Goal: Information Seeking & Learning: Find specific fact

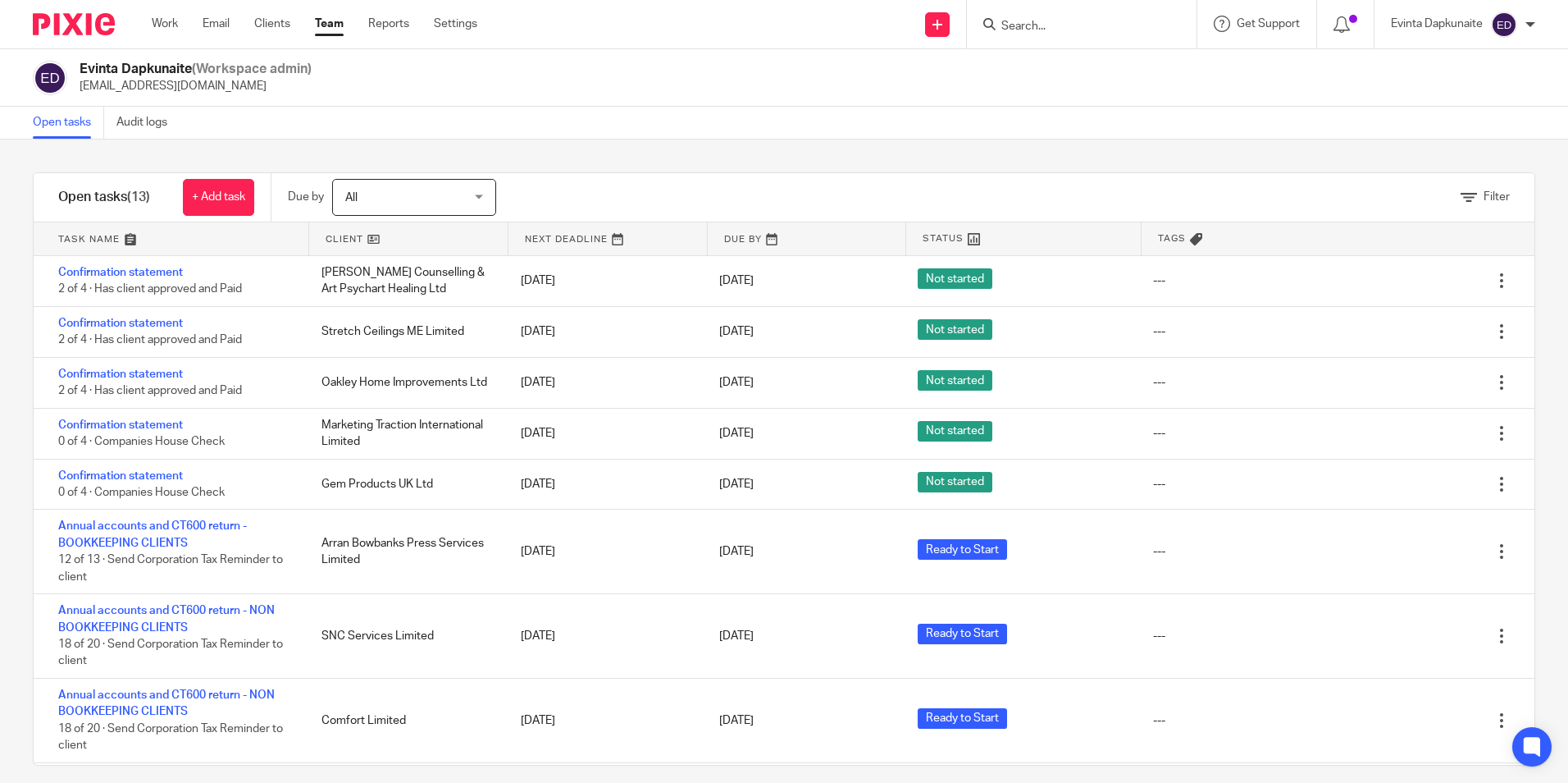
scroll to position [82, 0]
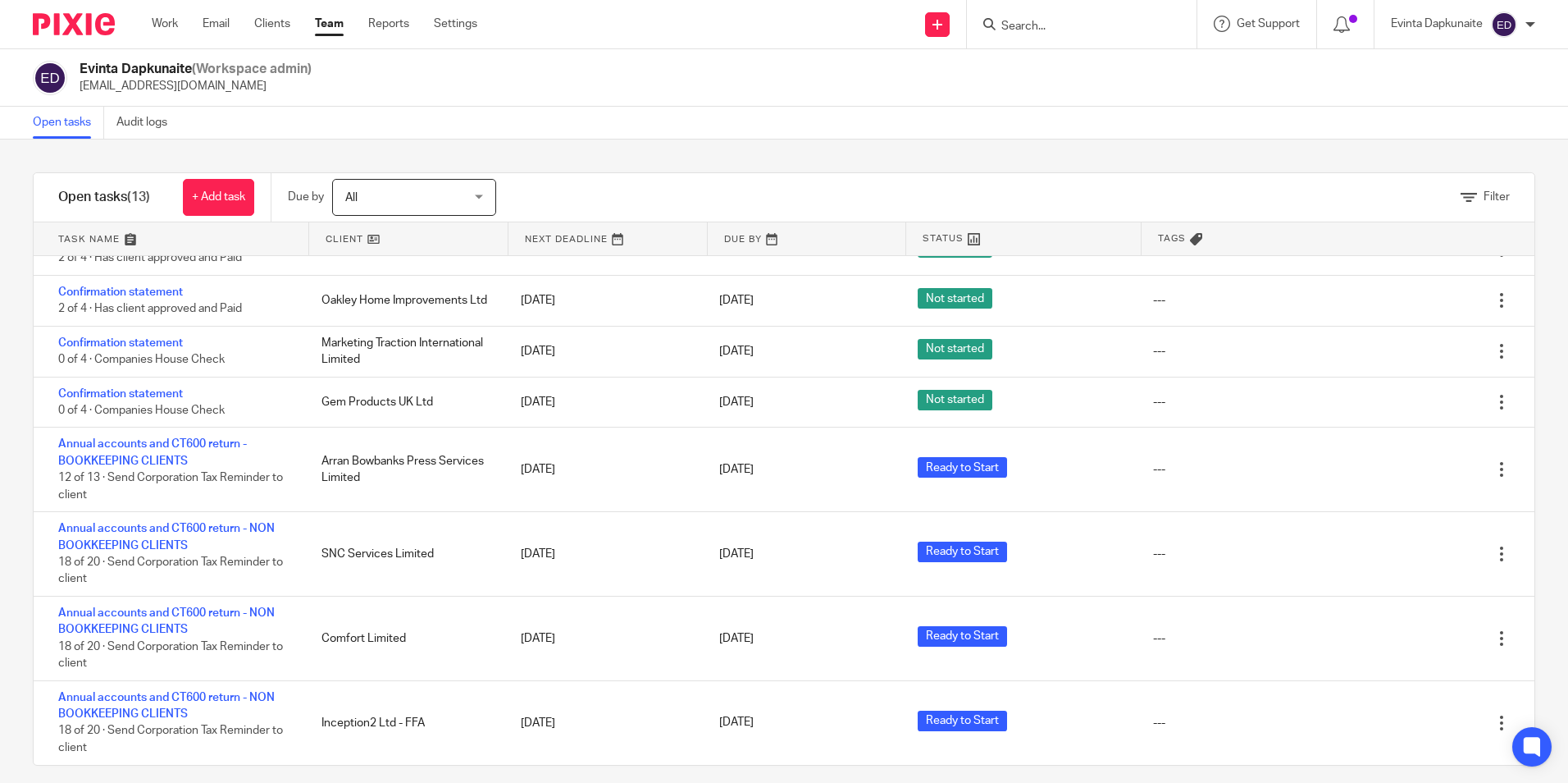
click at [1117, 25] on input "Search" at bounding box center [1074, 27] width 148 height 15
type input "trident"
click at [1114, 67] on link at bounding box center [1135, 70] width 277 height 38
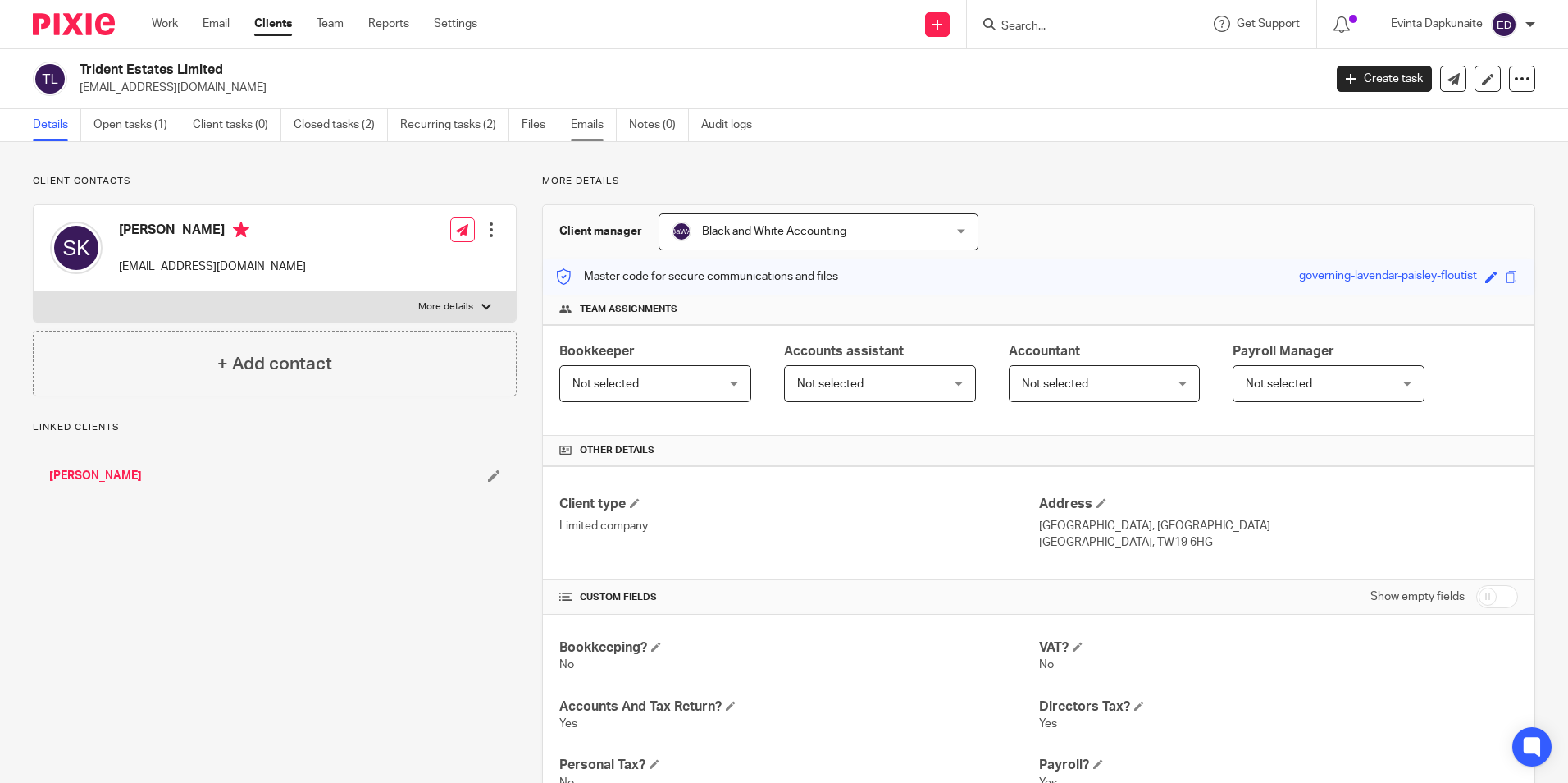
click at [604, 138] on link "Emails" at bounding box center [593, 125] width 46 height 32
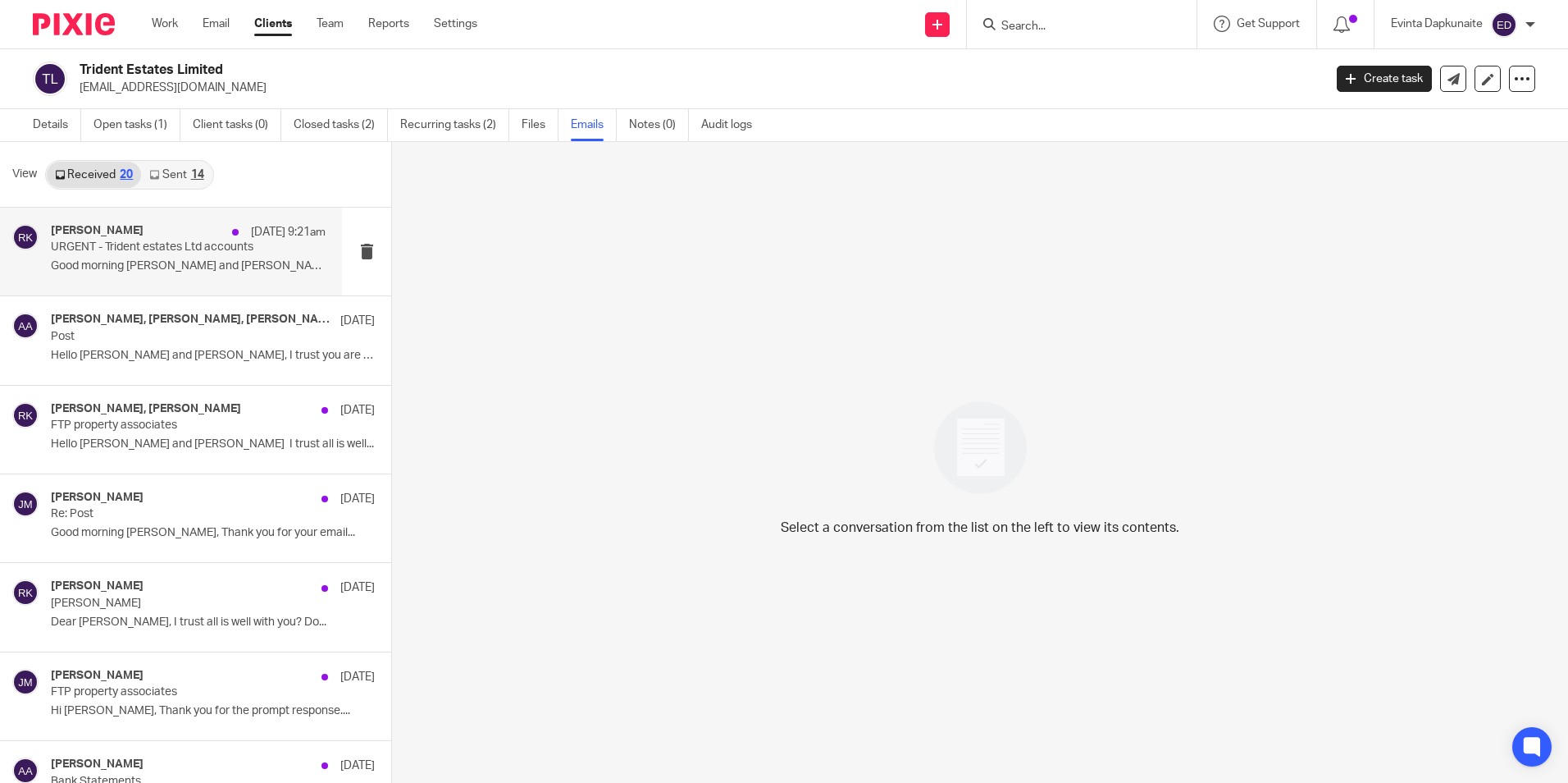
click at [121, 256] on div "[PERSON_NAME] [DATE] 9:21am URGENT - Trident estates Ltd accounts Good morning …" at bounding box center [188, 251] width 274 height 55
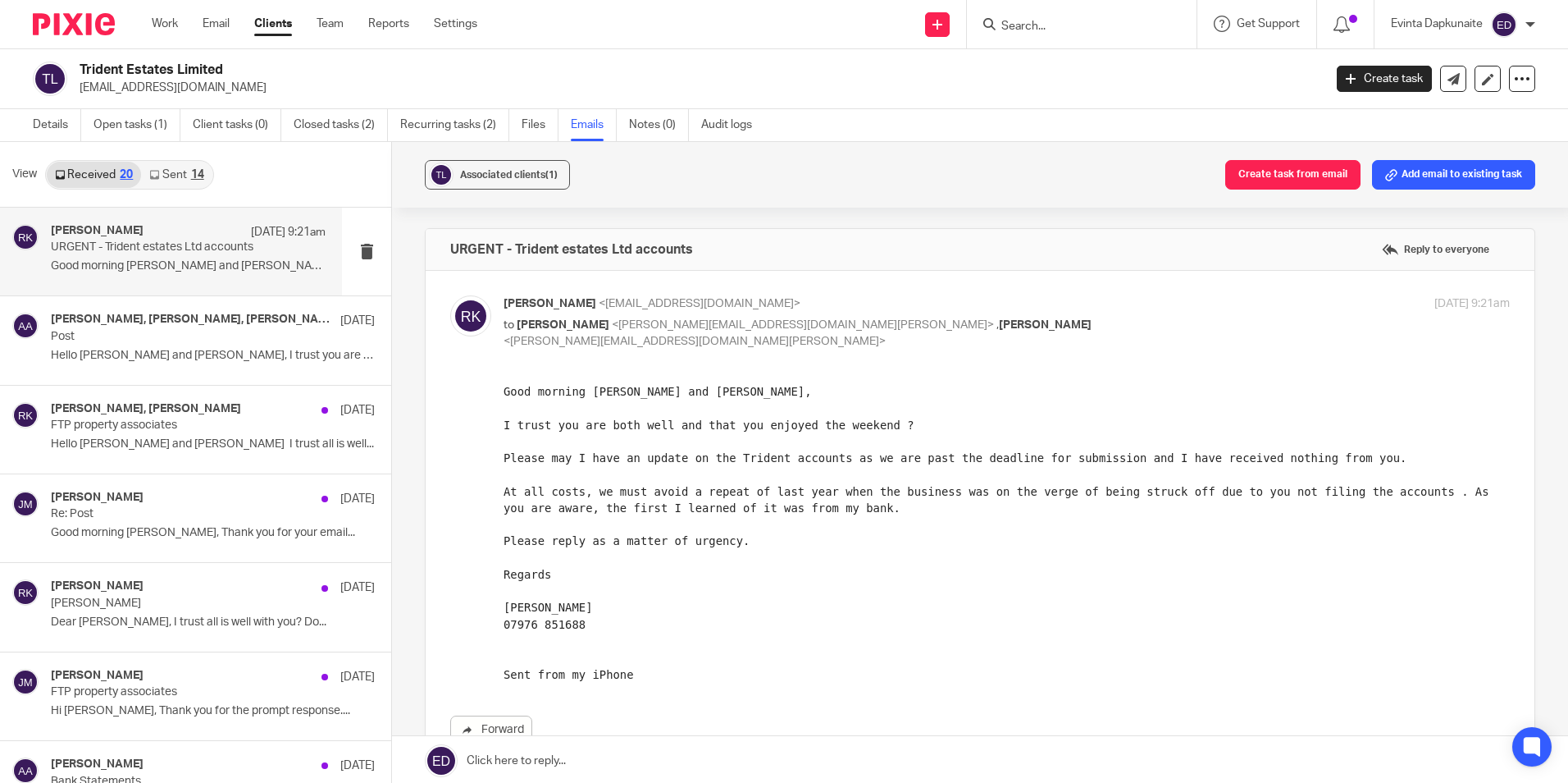
click at [143, 182] on link "Sent 14" at bounding box center [176, 175] width 70 height 26
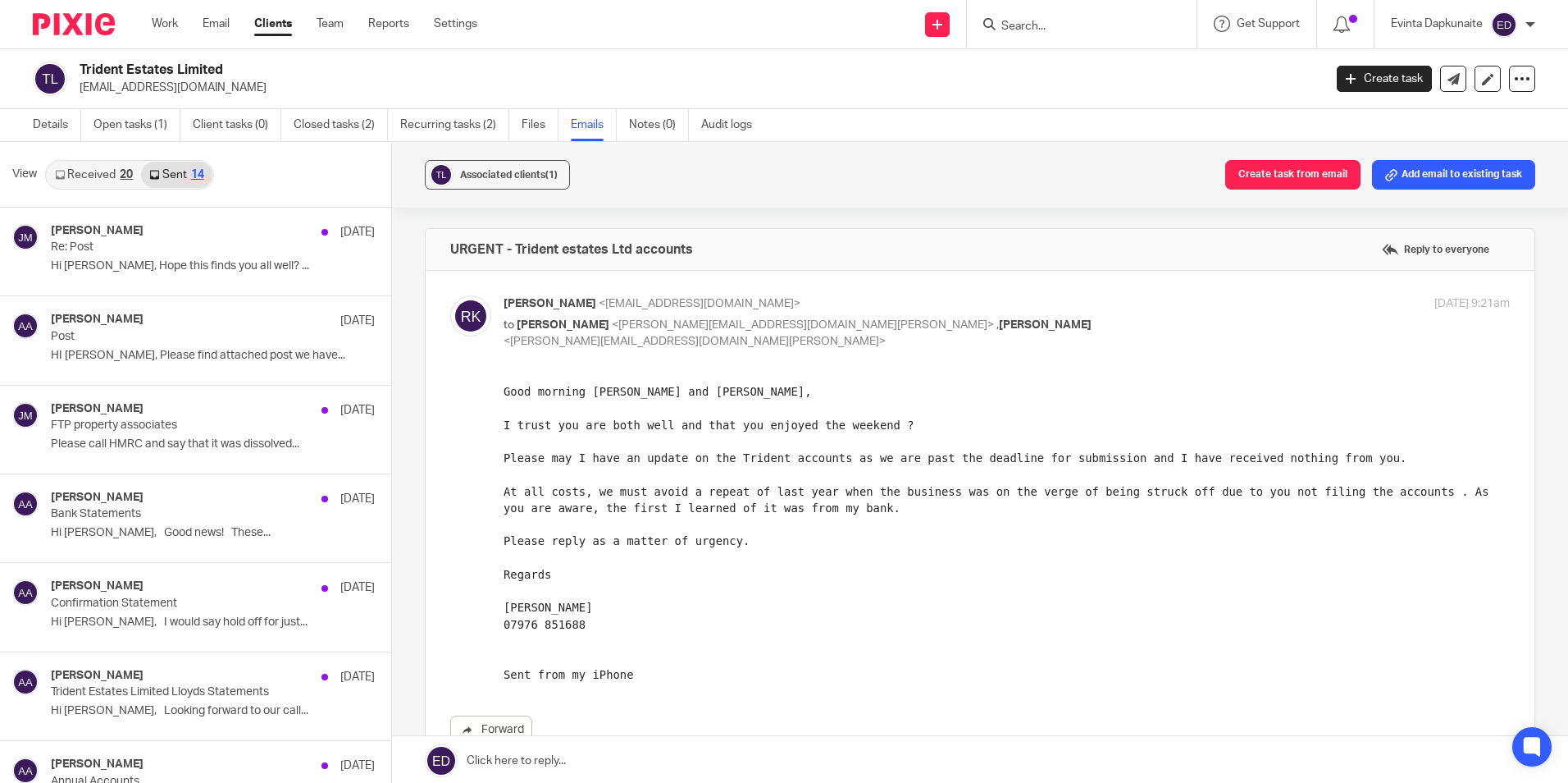
scroll to position [3, 0]
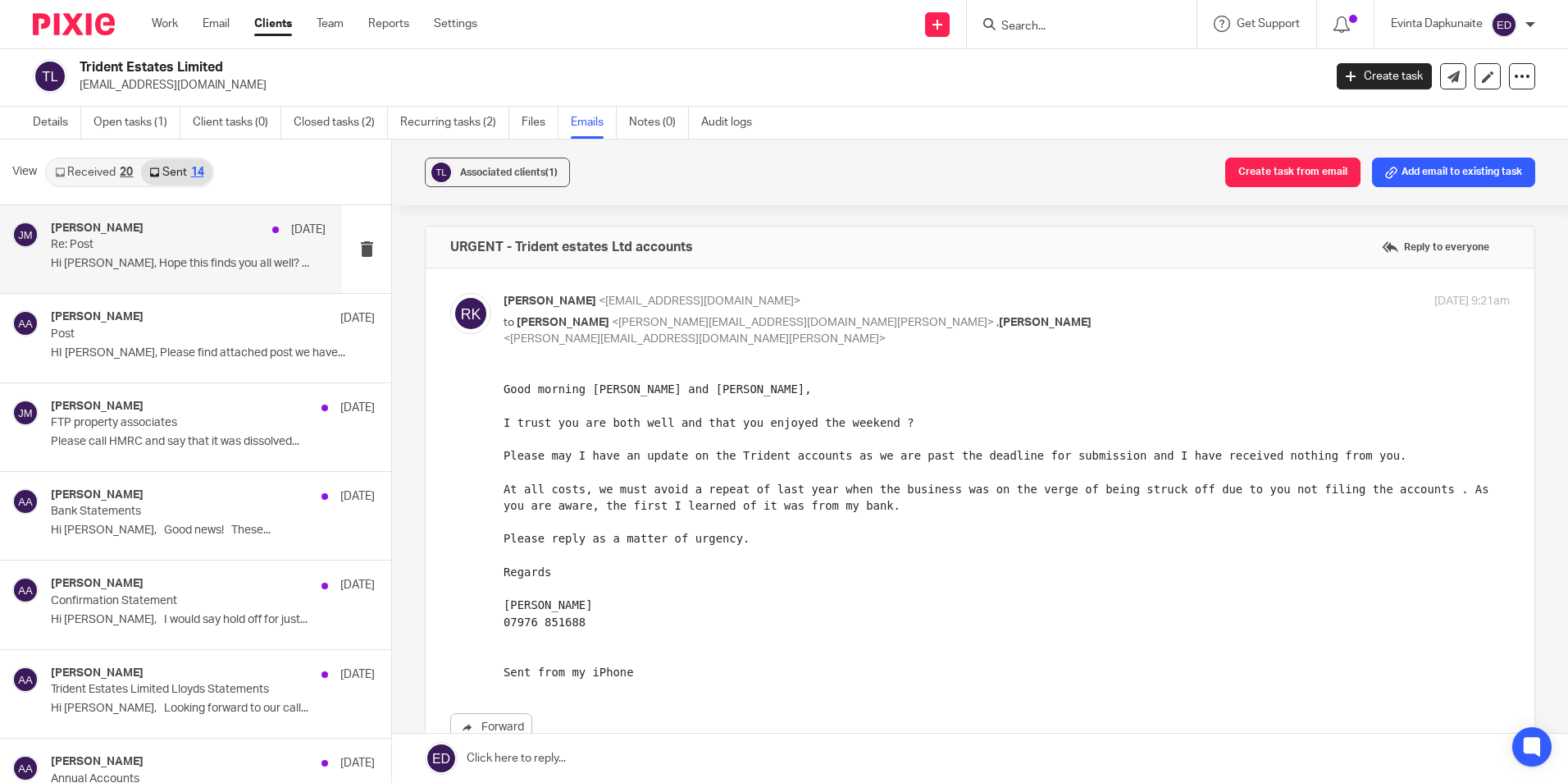
click at [149, 231] on div "Jon Mills 25 Jun" at bounding box center [188, 230] width 274 height 17
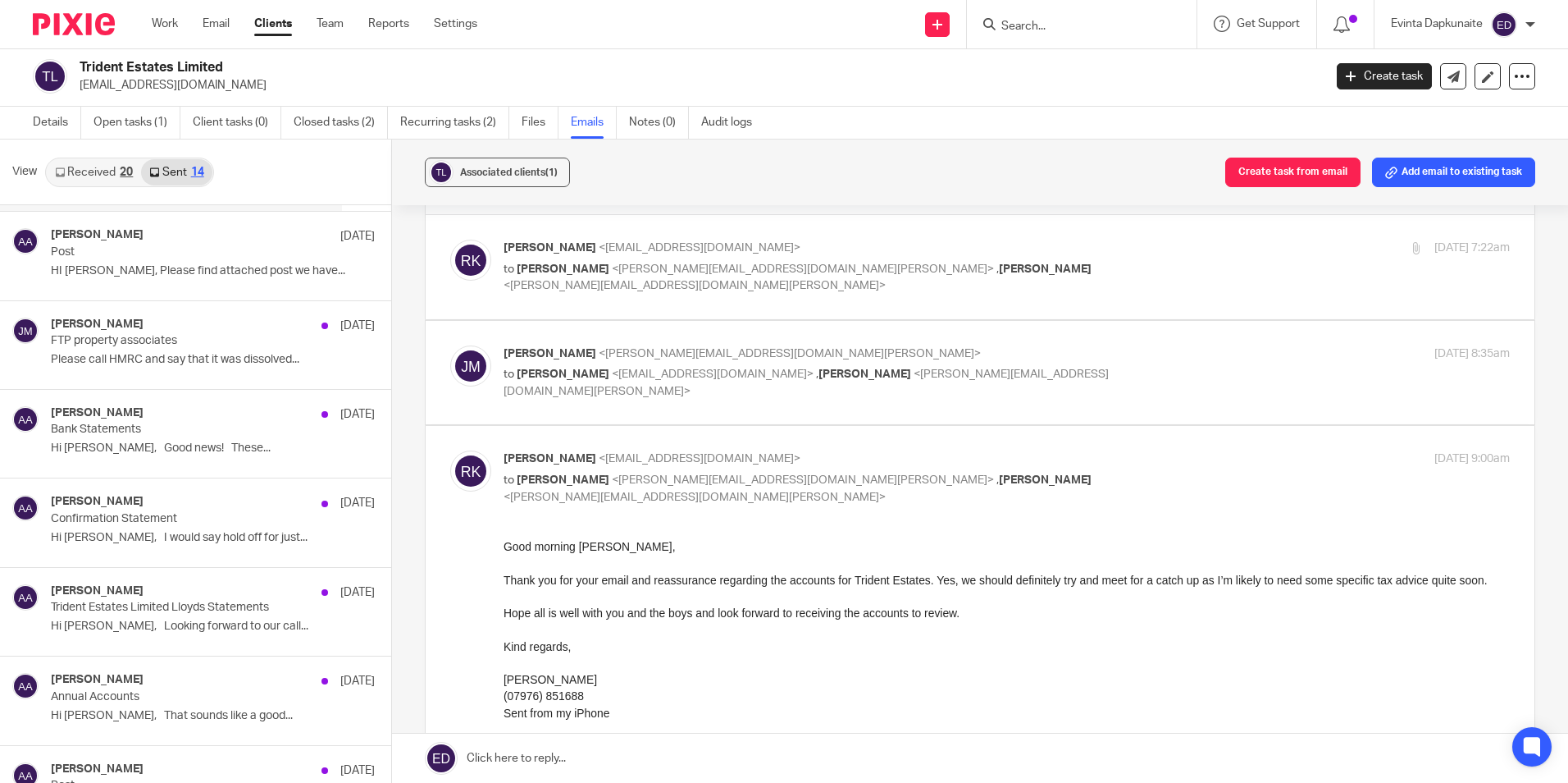
scroll to position [82, 0]
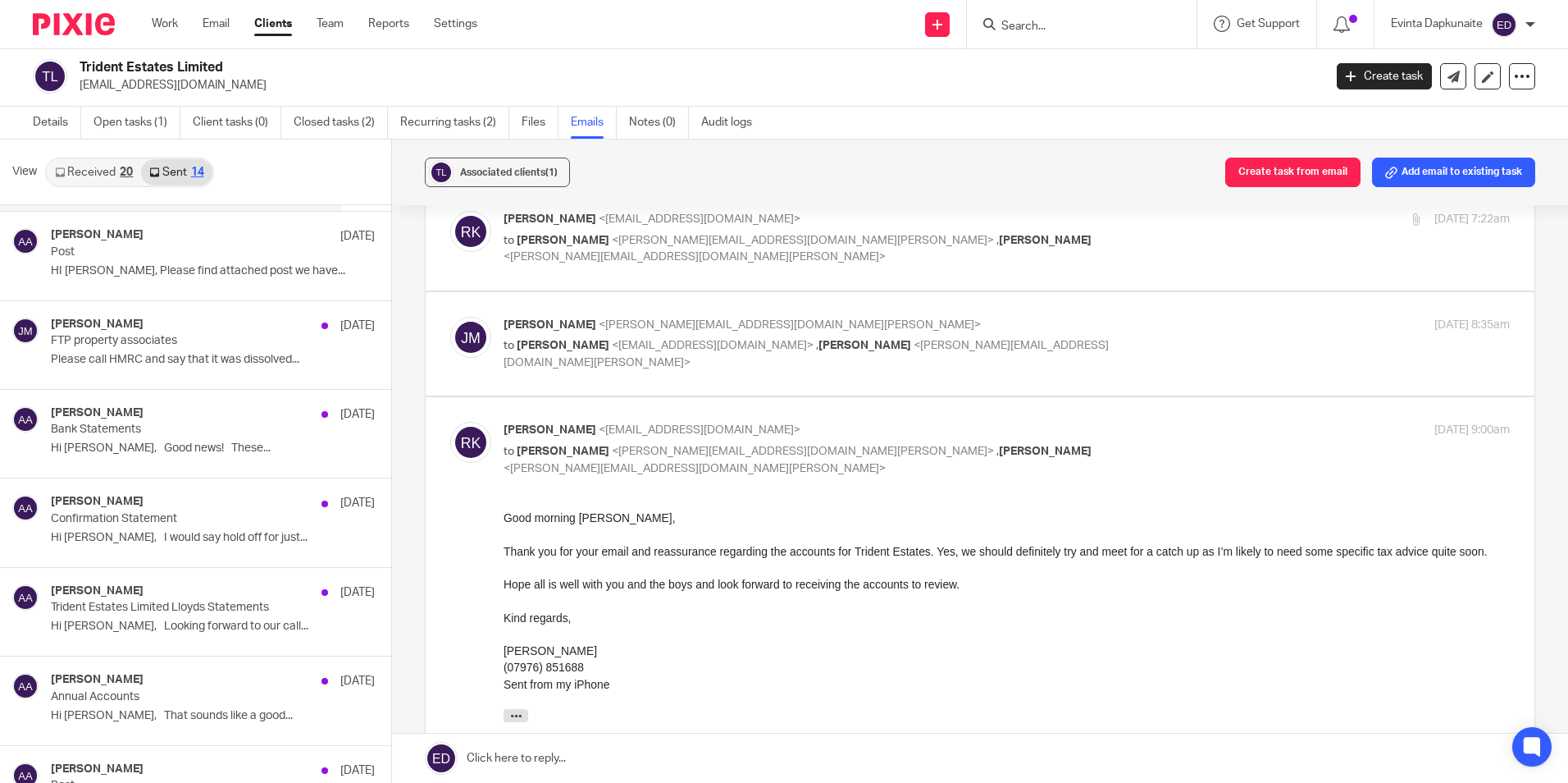
click at [539, 367] on div "Jon Mills <jon@blackandwhiteaccounting.co.uk> to Raj Kapoor <rajminerva@gmail.c…" at bounding box center [980, 343] width 1060 height 55
click at [1081, 322] on p "Jon Mills <jon@blackandwhiteaccounting.co.uk>" at bounding box center [839, 325] width 671 height 18
checkbox input "true"
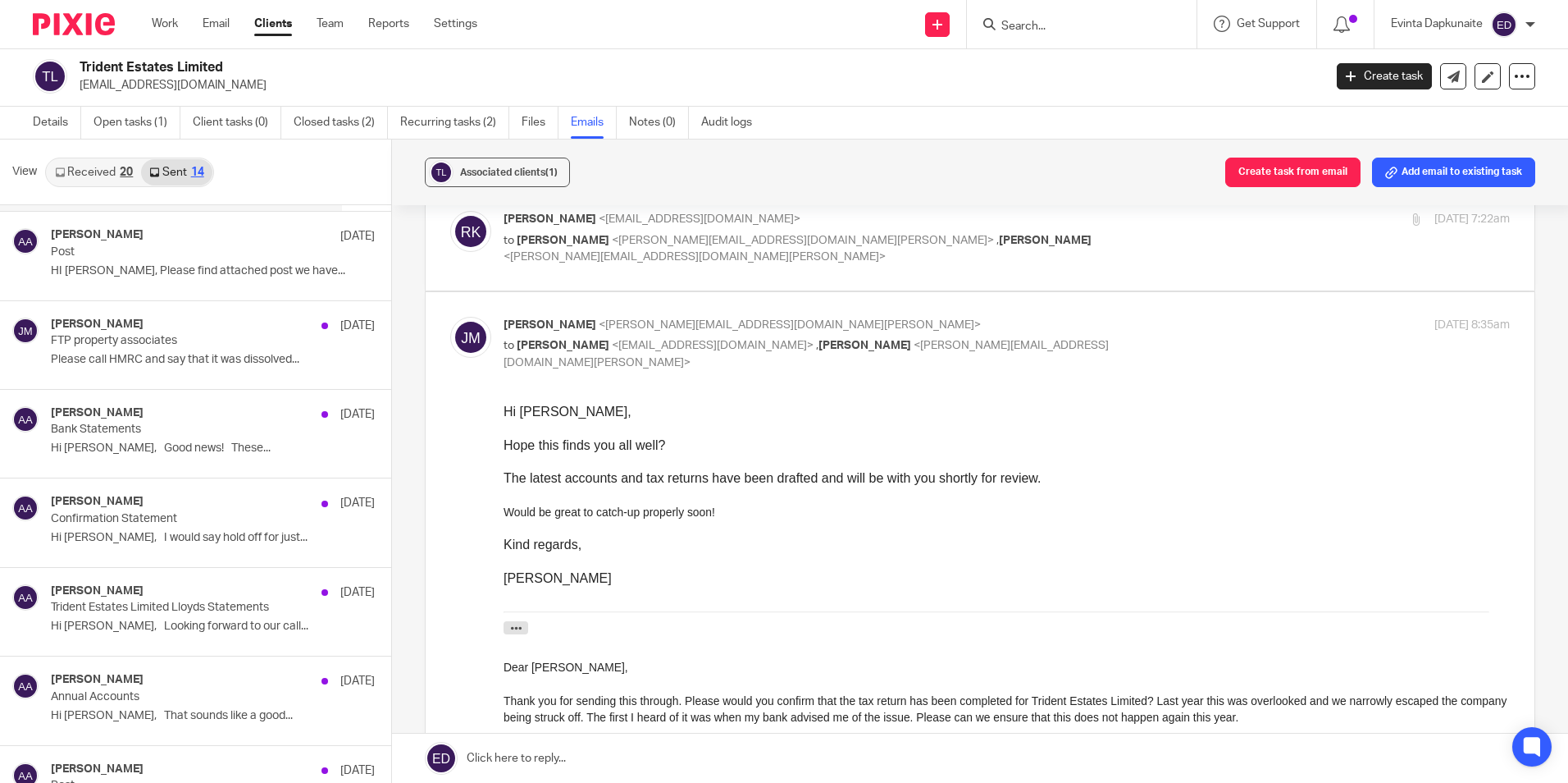
scroll to position [0, 0]
drag, startPoint x: 1386, startPoint y: 314, endPoint x: 1457, endPoint y: 335, distance: 74.0
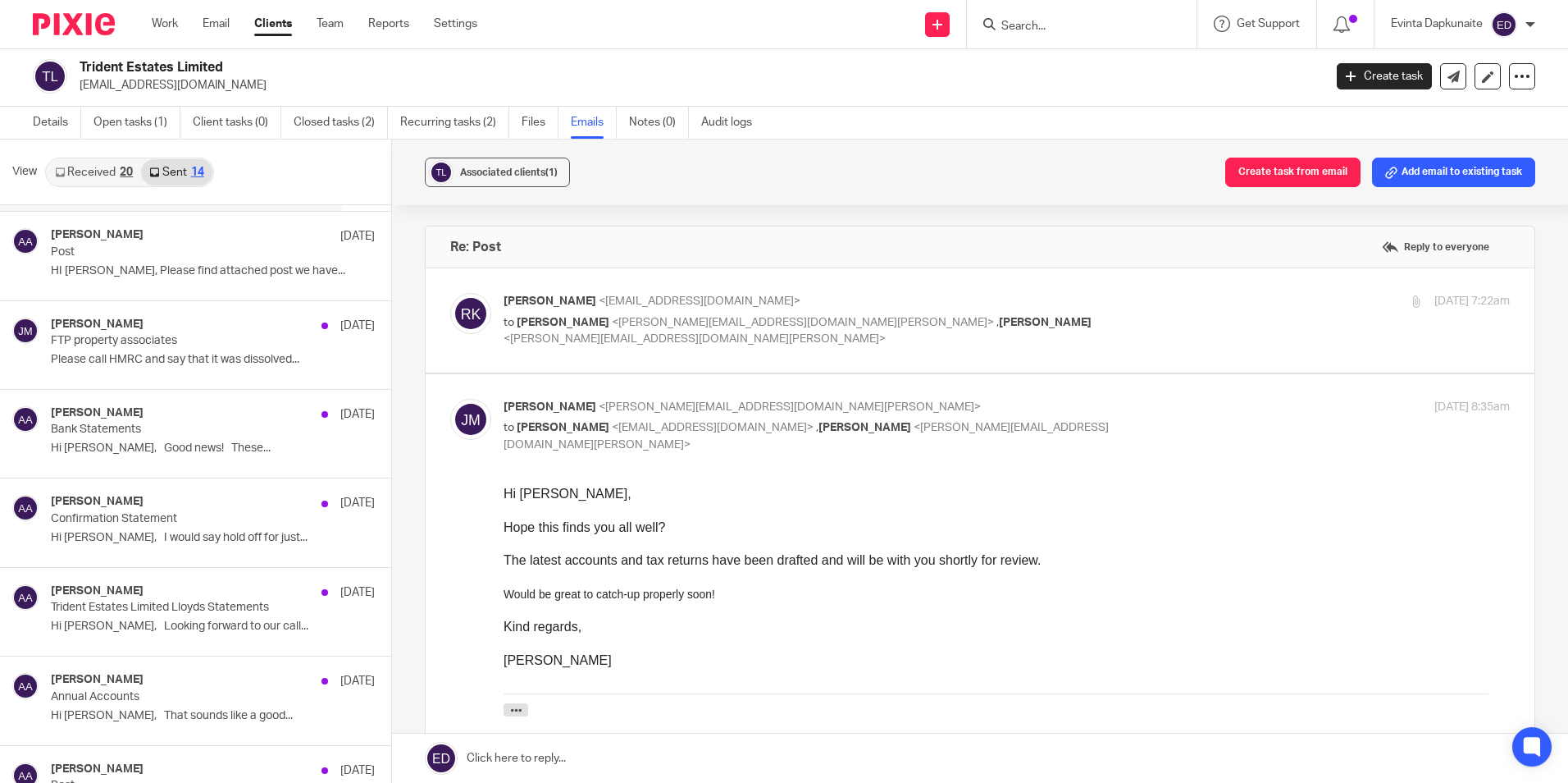
click at [874, 587] on div "Would be great to catch-up properly soon! Kind regards, Jon" at bounding box center [1006, 627] width 1006 height 83
drag, startPoint x: 938, startPoint y: 566, endPoint x: 1049, endPoint y: 566, distance: 111.0
click at [1049, 566] on div "The latest accounts and tax returns have been drafted and will be with you shor…" at bounding box center [1006, 561] width 1006 height 17
drag, startPoint x: 1049, startPoint y: 566, endPoint x: 1115, endPoint y: 566, distance: 66.0
click at [1115, 566] on div "The latest accounts and tax returns have been drafted and will be with you shor…" at bounding box center [1006, 561] width 1006 height 17
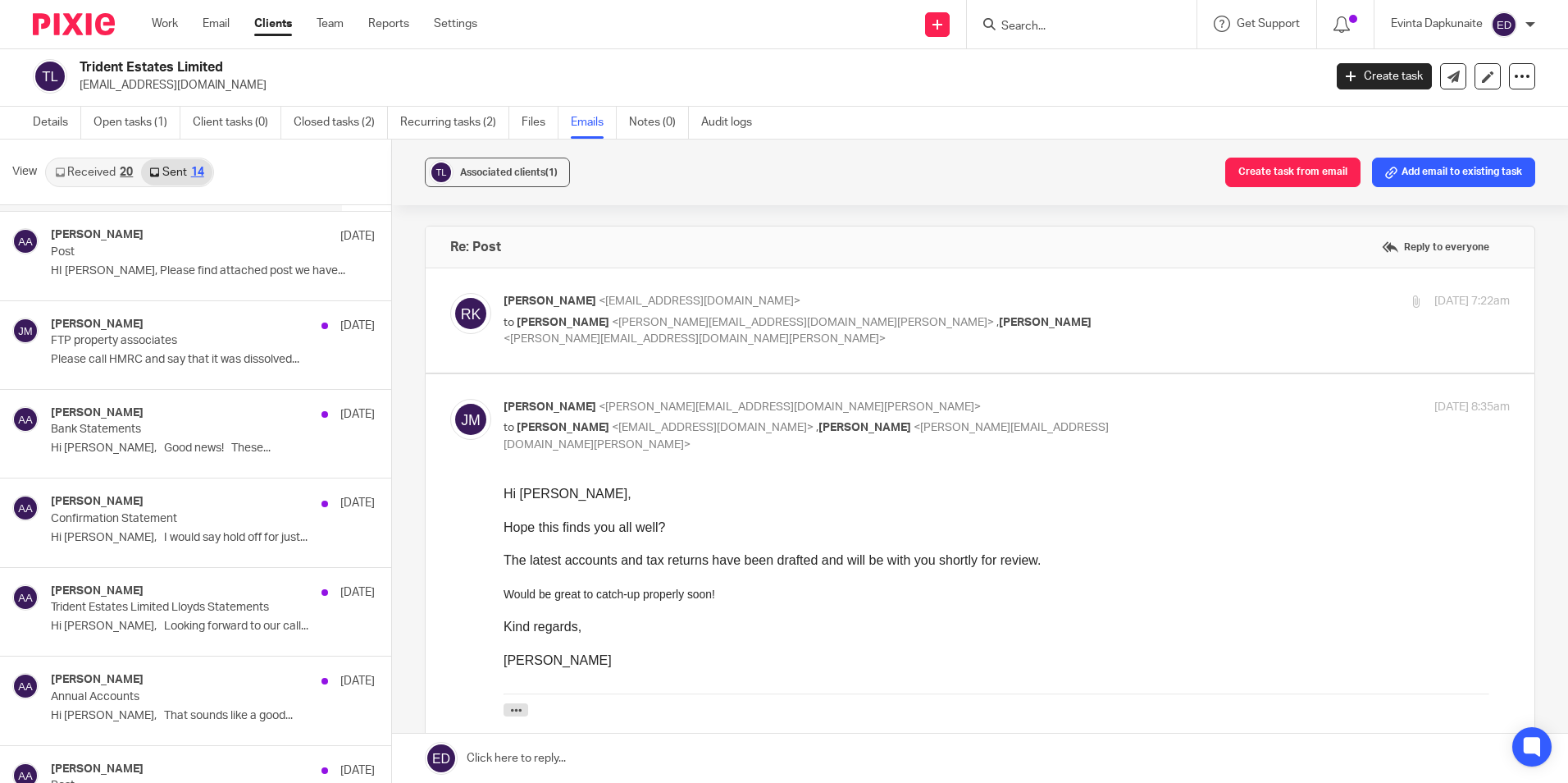
click at [1115, 566] on div "The latest accounts and tax returns have been drafted and will be with you shor…" at bounding box center [1006, 561] width 1006 height 17
drag, startPoint x: 1115, startPoint y: 566, endPoint x: 834, endPoint y: 506, distance: 287.3
click at [834, 506] on div at bounding box center [1006, 510] width 1006 height 17
click at [789, 525] on div "Hope this finds you all well?" at bounding box center [1006, 528] width 1006 height 17
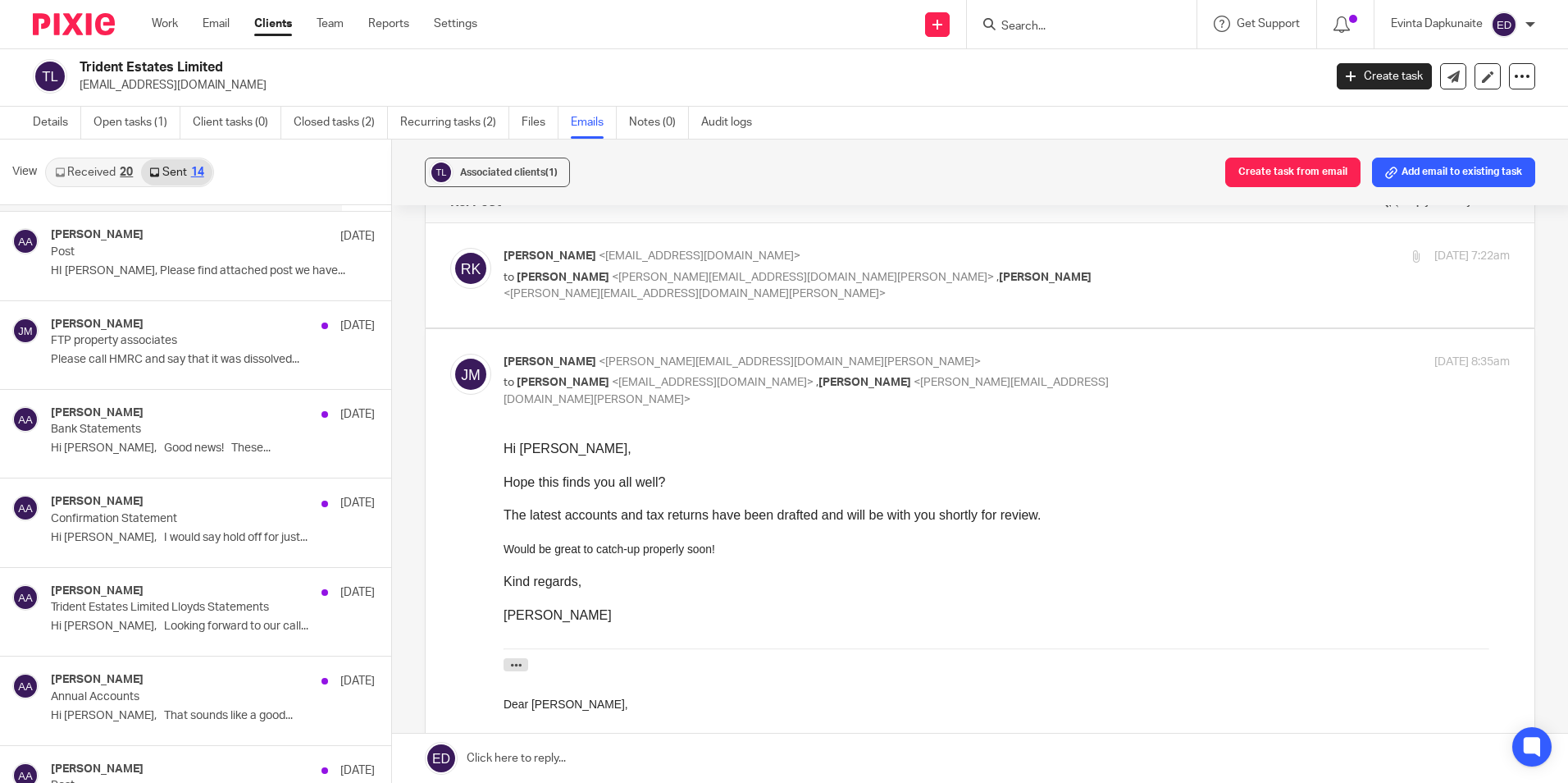
scroll to position [82, 0]
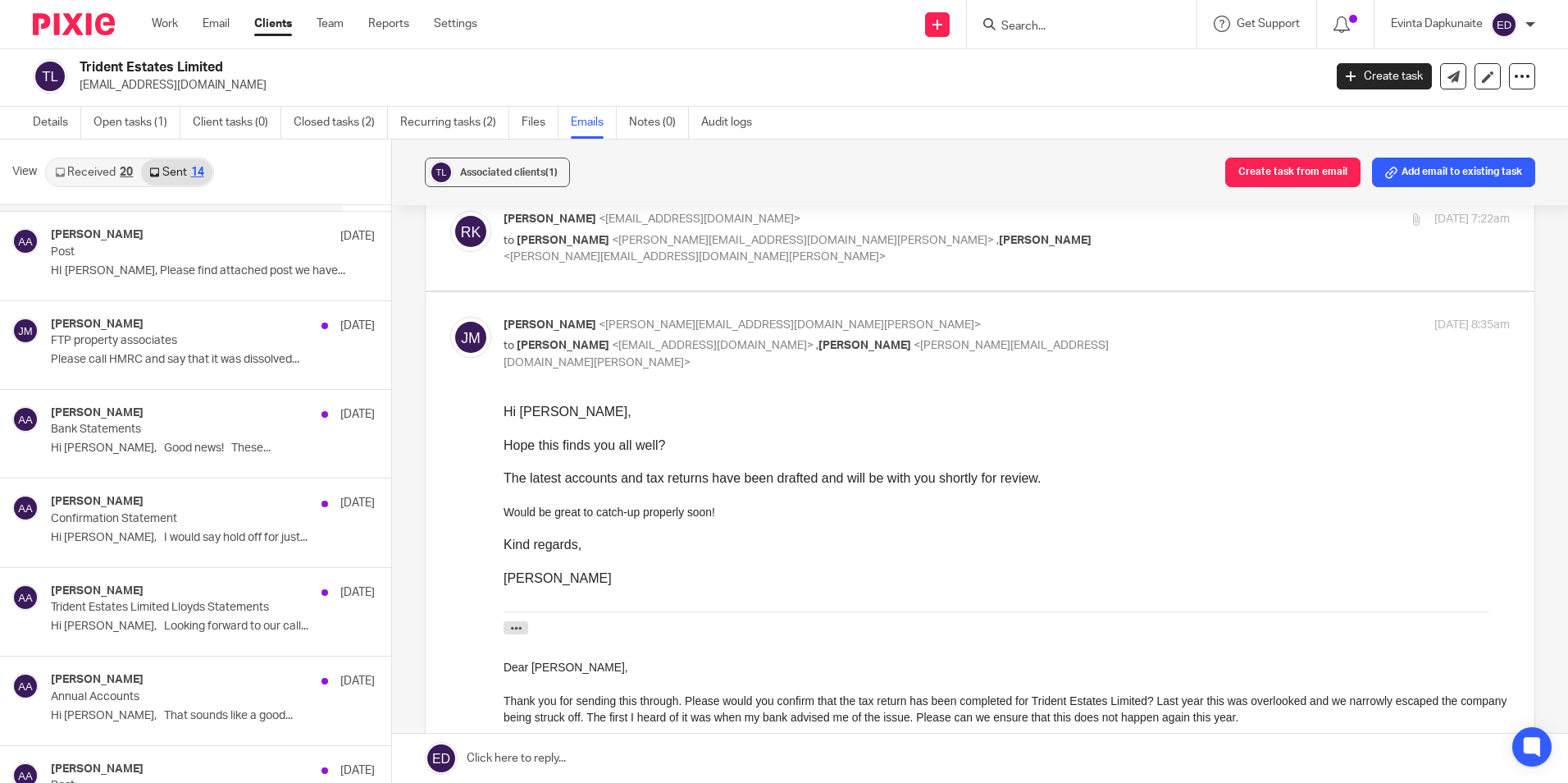
click at [893, 334] on div "Jon Mills <jon@blackandwhiteaccounting.co.uk> to Raj Kapoor <rajminerva@gmail.c…" at bounding box center [839, 343] width 671 height 55
drag, startPoint x: 683, startPoint y: 486, endPoint x: 725, endPoint y: 428, distance: 71.6
drag, startPoint x: 725, startPoint y: 428, endPoint x: 739, endPoint y: 424, distance: 14.6
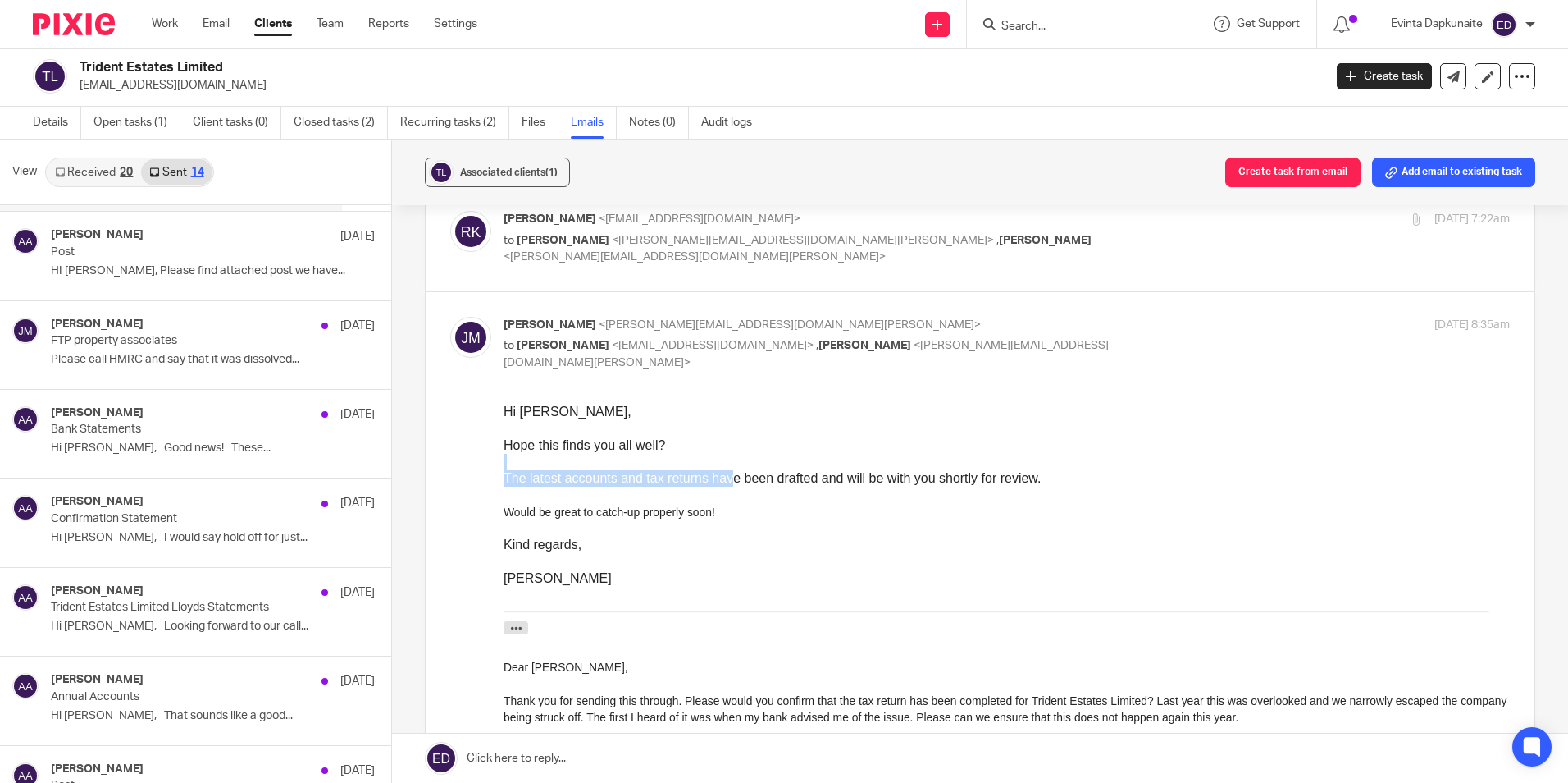
drag, startPoint x: 937, startPoint y: 532, endPoint x: 940, endPoint y: 523, distance: 9.5
click at [940, 531] on div at bounding box center [1006, 529] width 1006 height 17
drag, startPoint x: 996, startPoint y: 907, endPoint x: 799, endPoint y: 515, distance: 438.7
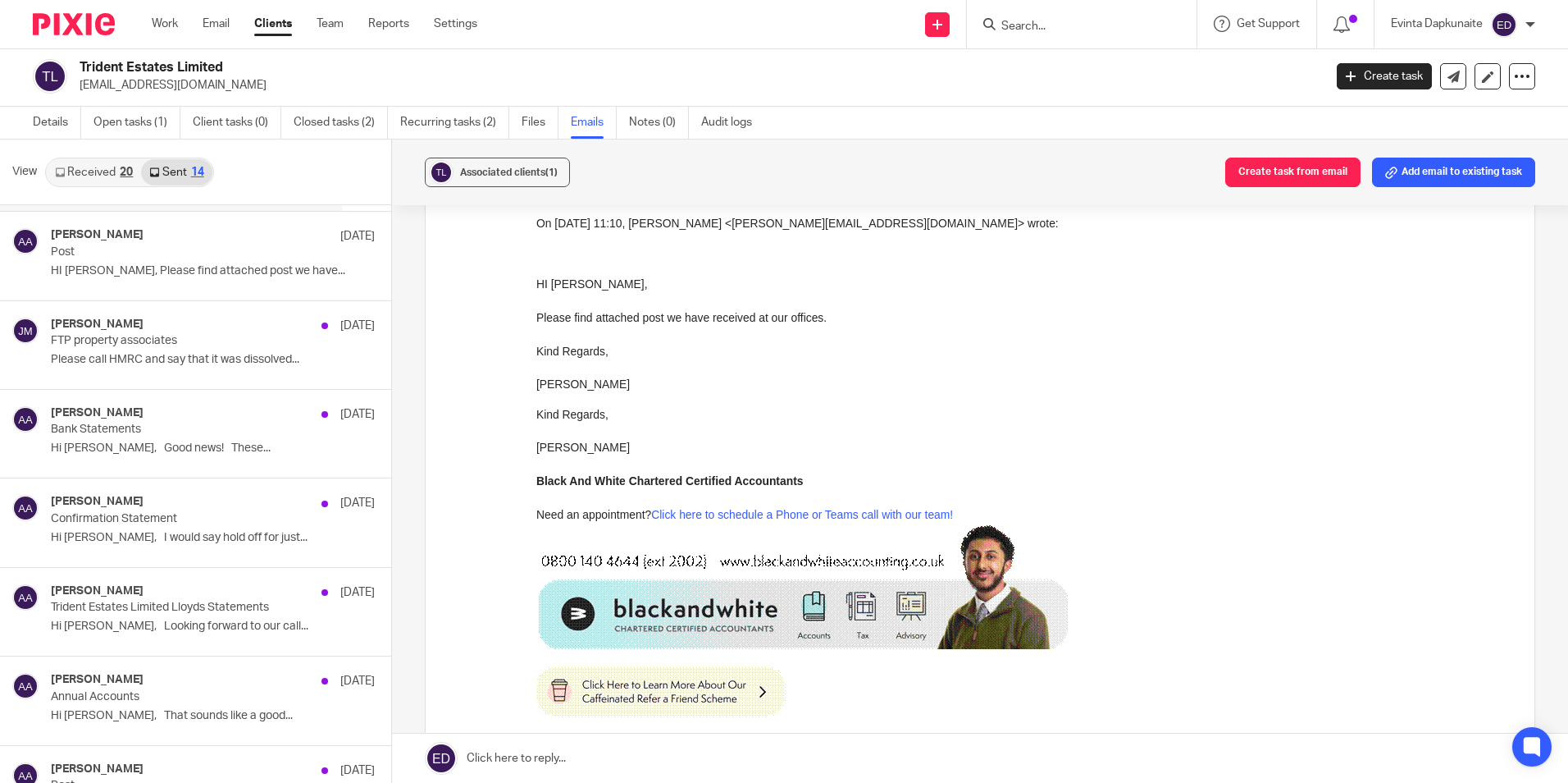
scroll to position [902, 0]
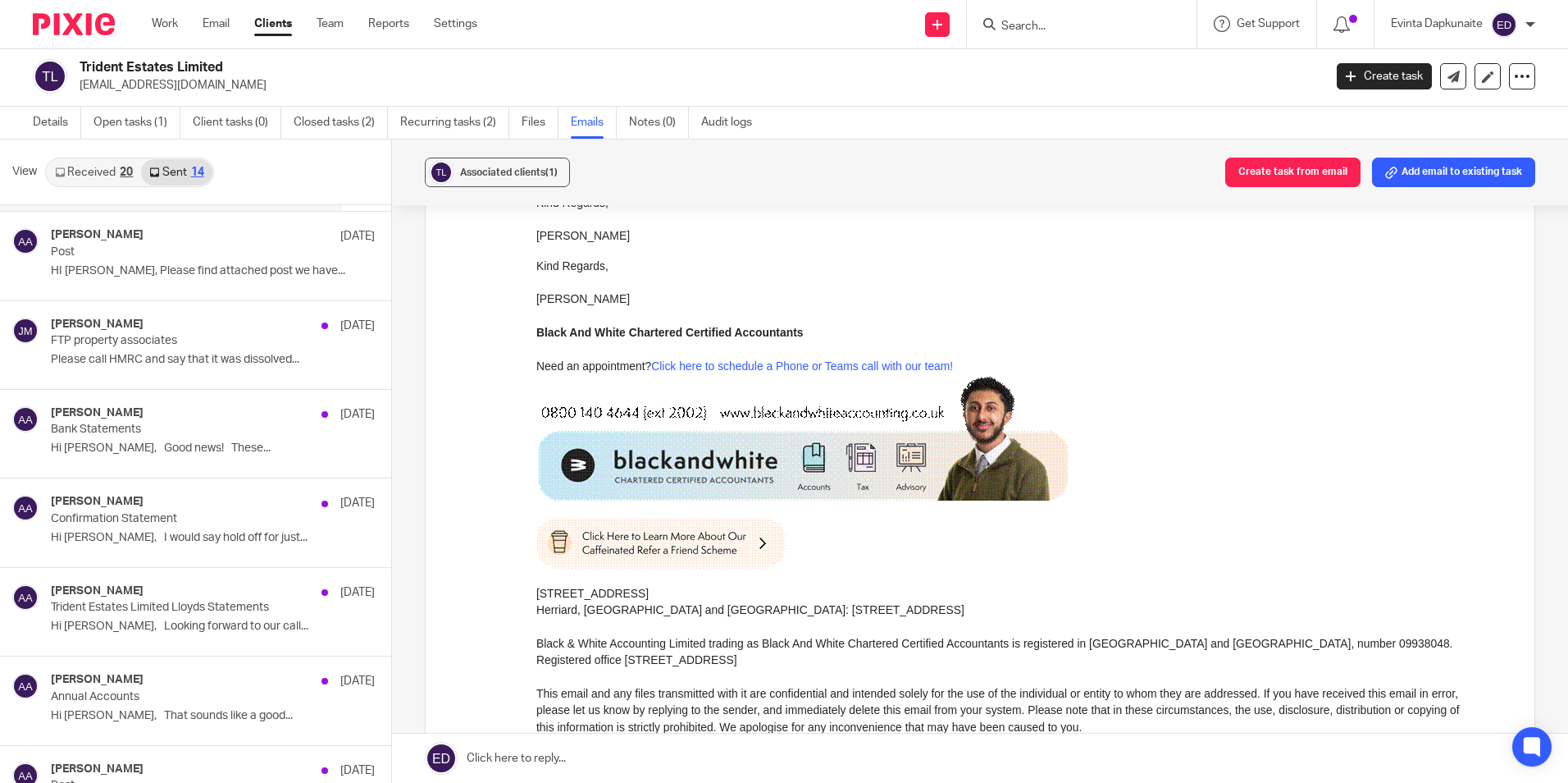
click at [791, 458] on img at bounding box center [801, 438] width 531 height 127
click at [789, 462] on img at bounding box center [801, 438] width 531 height 127
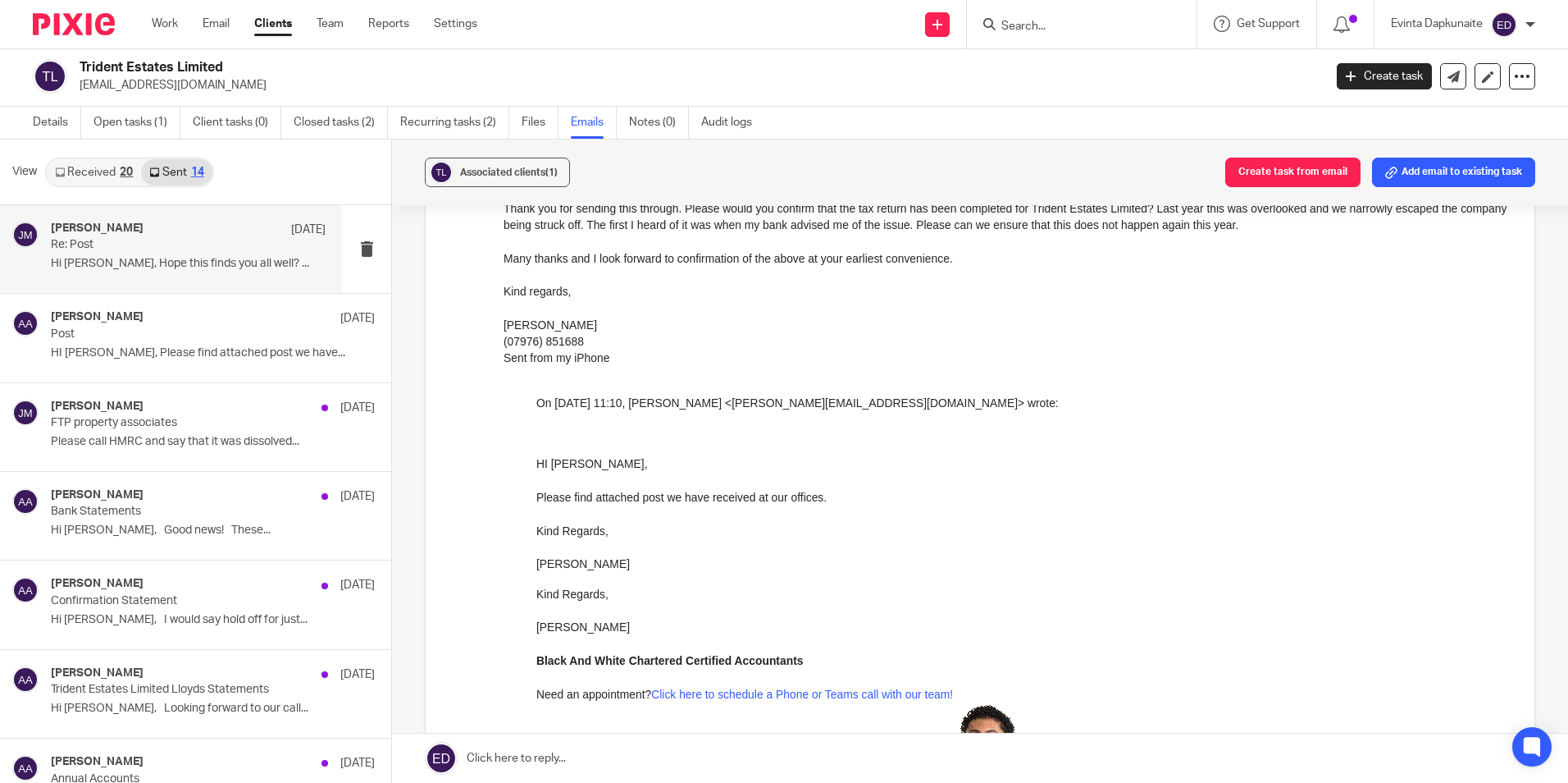
scroll to position [574, 0]
click at [1018, 31] on input "Search" at bounding box center [1074, 27] width 148 height 15
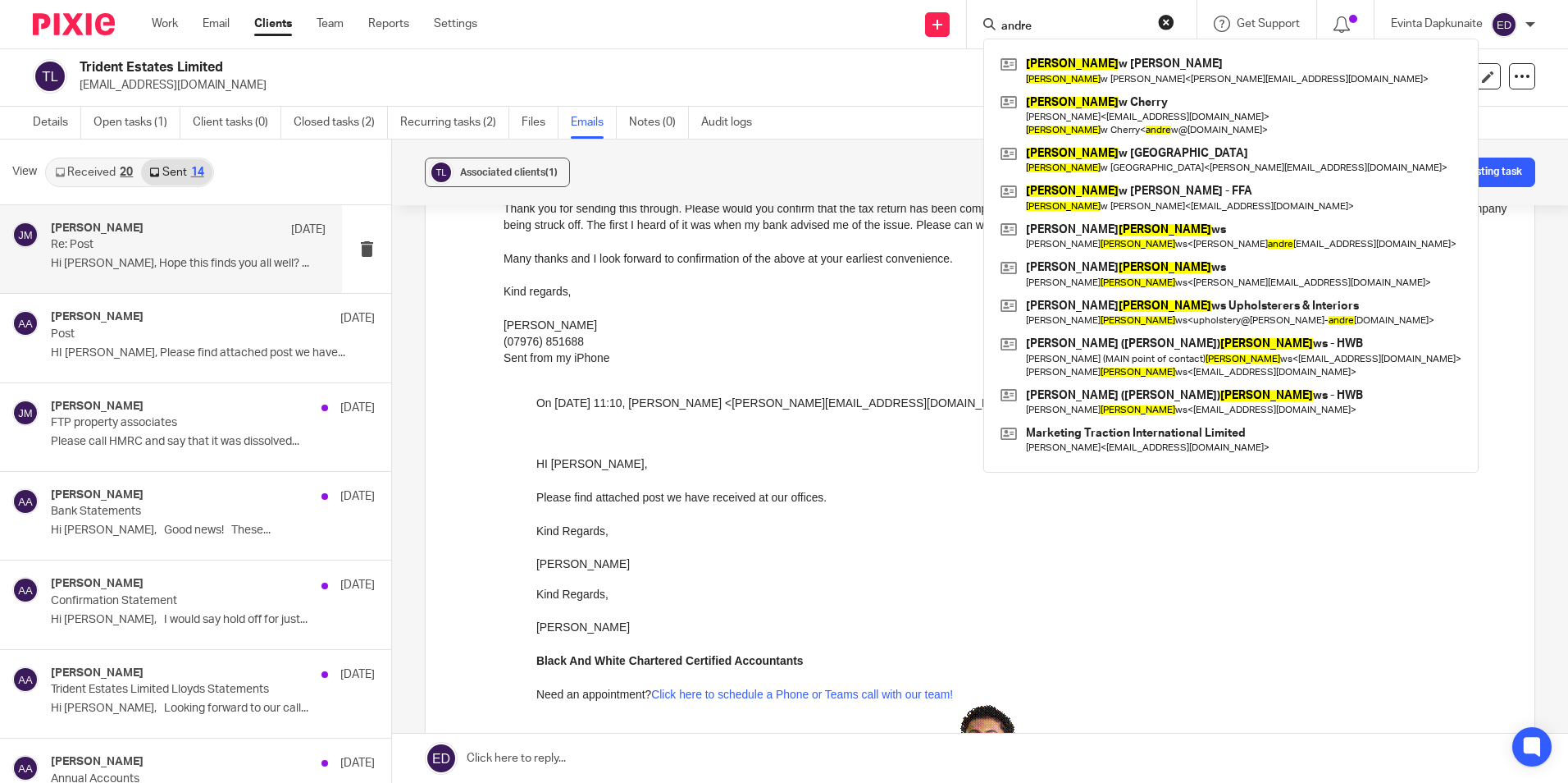
type input "andre"
